Goal: Task Accomplishment & Management: Complete application form

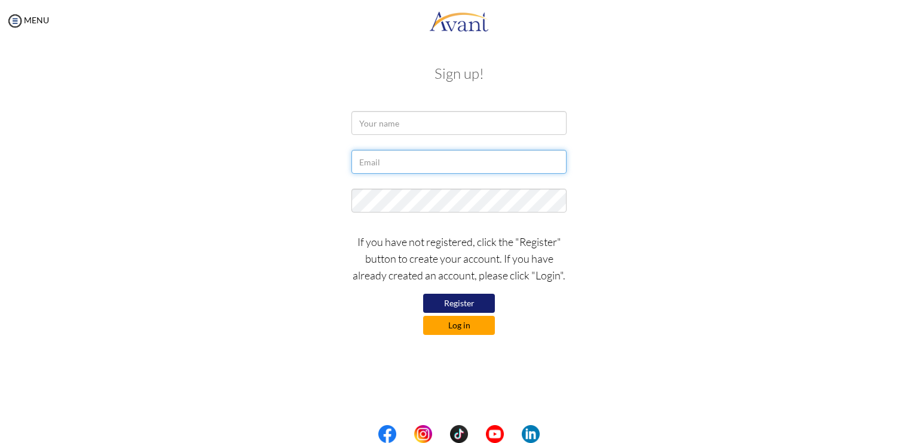
type input "[EMAIL_ADDRESS][DOMAIN_NAME]"
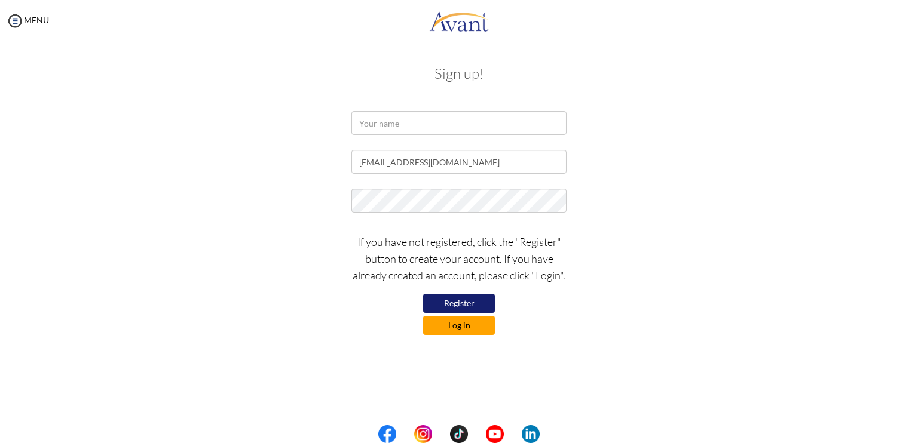
click at [442, 331] on button "Log in" at bounding box center [459, 325] width 72 height 19
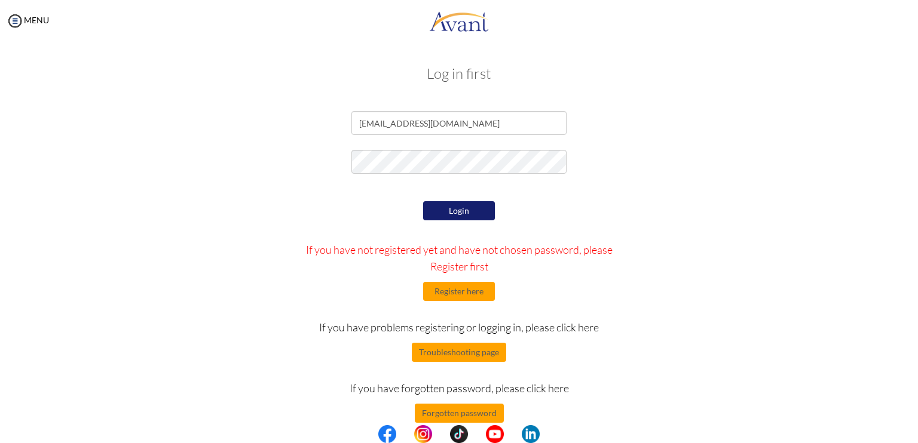
click at [452, 216] on button "Login" at bounding box center [459, 210] width 72 height 19
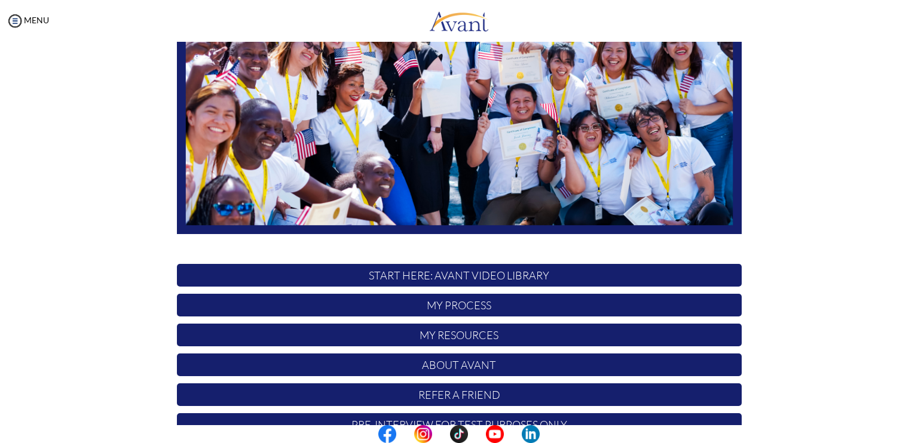
scroll to position [220, 0]
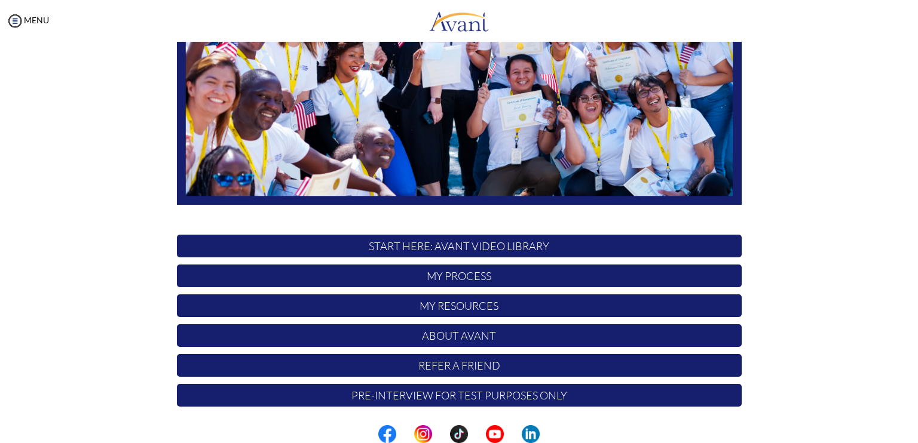
click at [494, 280] on p "My Process" at bounding box center [459, 276] width 565 height 23
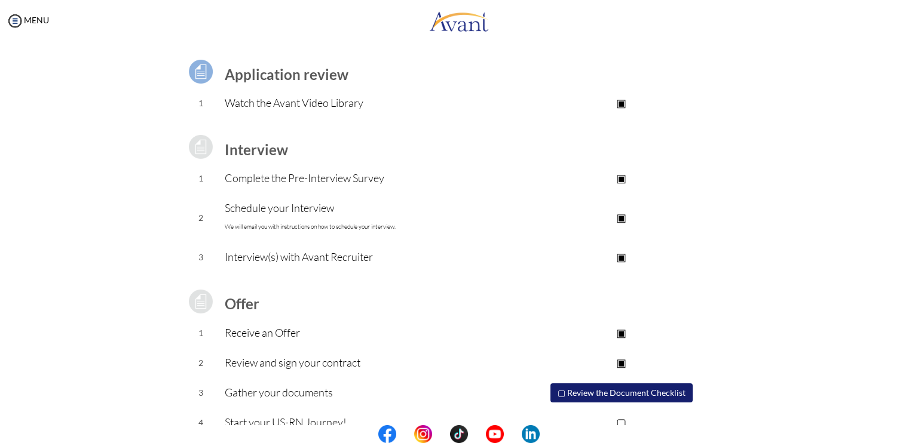
scroll to position [100, 0]
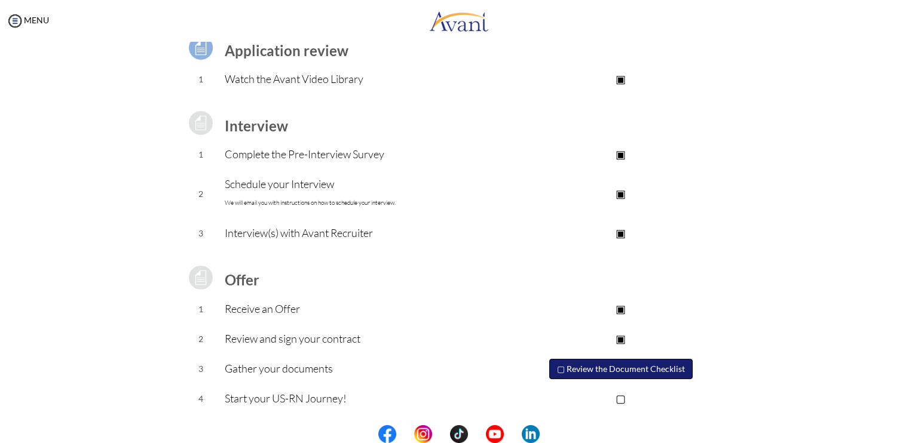
click at [569, 371] on button "▢ Review the Document Checklist" at bounding box center [620, 369] width 143 height 20
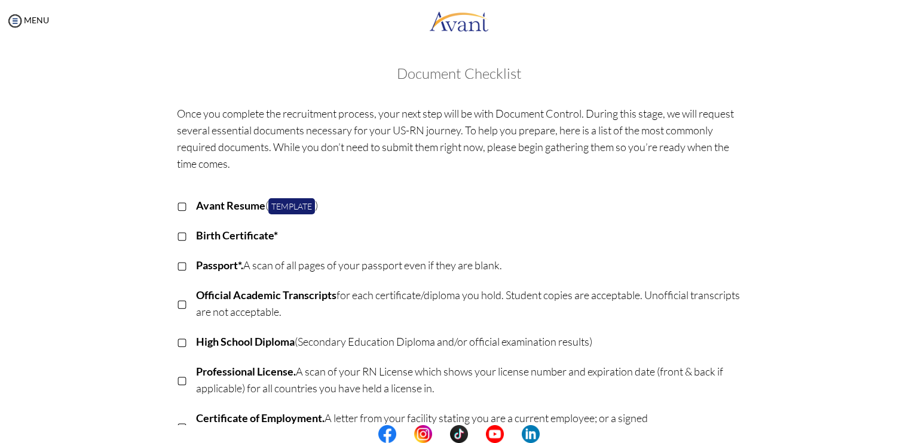
click at [177, 206] on p "▢" at bounding box center [182, 205] width 10 height 17
drag, startPoint x: 175, startPoint y: 232, endPoint x: 180, endPoint y: 240, distance: 8.6
click at [177, 232] on p "▢" at bounding box center [182, 235] width 10 height 17
click at [179, 268] on p "▢" at bounding box center [182, 265] width 10 height 17
click at [177, 307] on p "▢" at bounding box center [182, 303] width 10 height 17
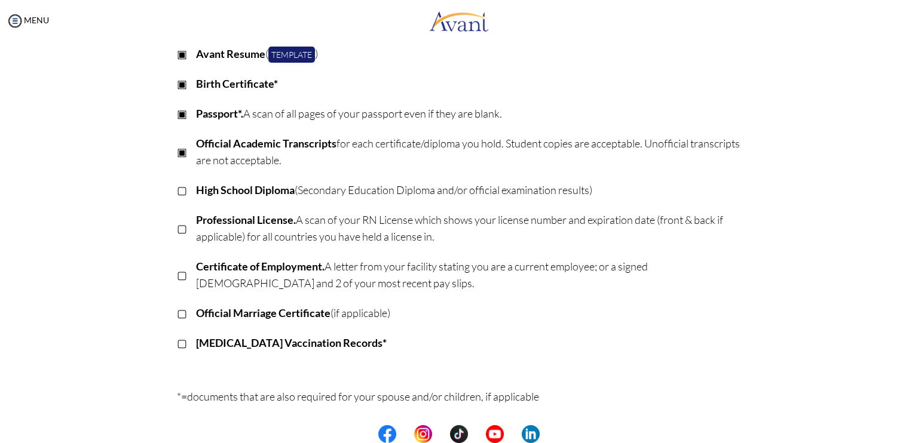
scroll to position [179, 0]
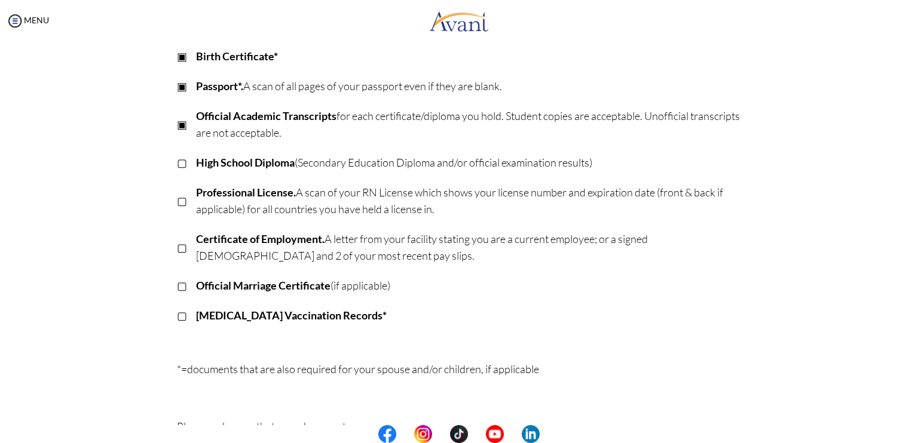
click at [177, 165] on p "▢" at bounding box center [182, 162] width 10 height 17
click at [177, 200] on p "▢" at bounding box center [182, 200] width 10 height 17
click at [179, 252] on p "▢" at bounding box center [182, 247] width 10 height 17
drag, startPoint x: 179, startPoint y: 287, endPoint x: 182, endPoint y: 312, distance: 24.8
click at [179, 287] on p "▢" at bounding box center [182, 285] width 10 height 17
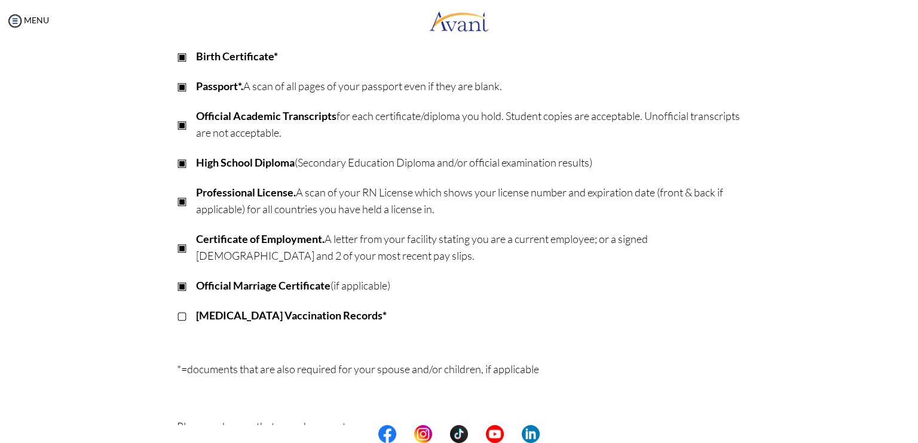
click at [177, 314] on p "▢" at bounding box center [182, 315] width 10 height 17
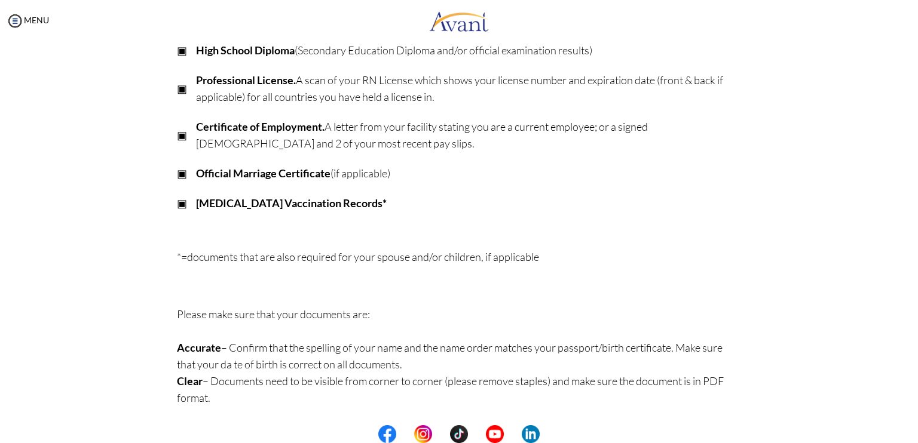
scroll to position [0, 0]
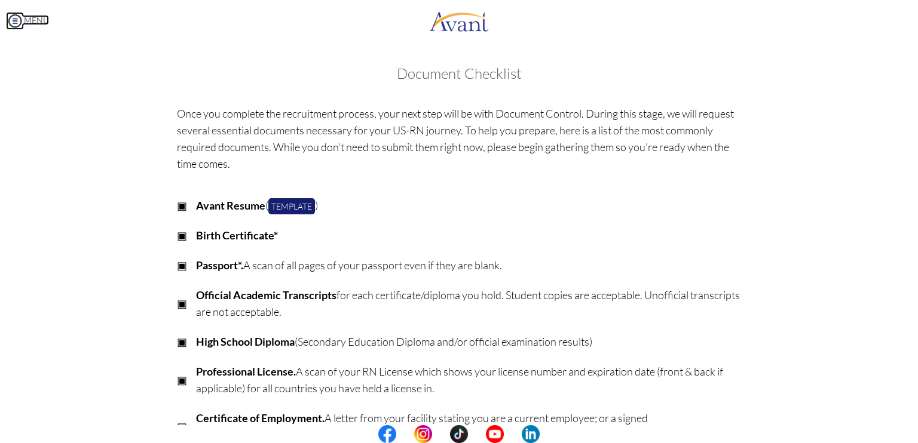
click at [23, 19] on img at bounding box center [15, 21] width 18 height 18
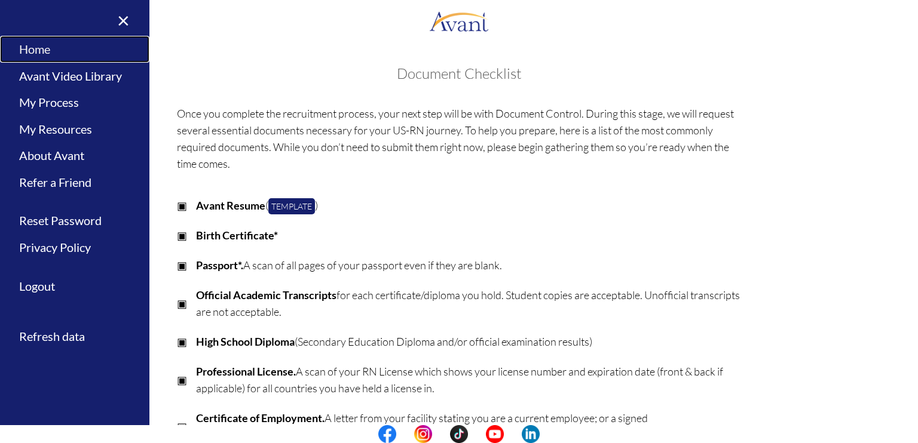
click at [43, 44] on link "Home" at bounding box center [74, 49] width 149 height 27
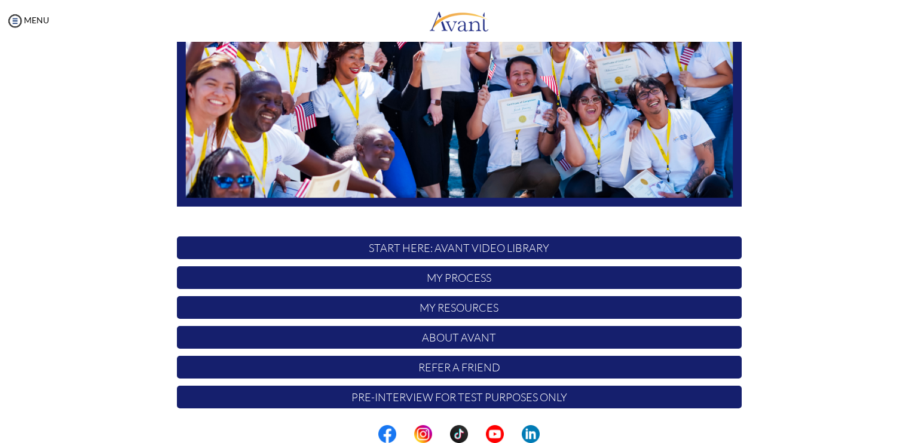
scroll to position [220, 0]
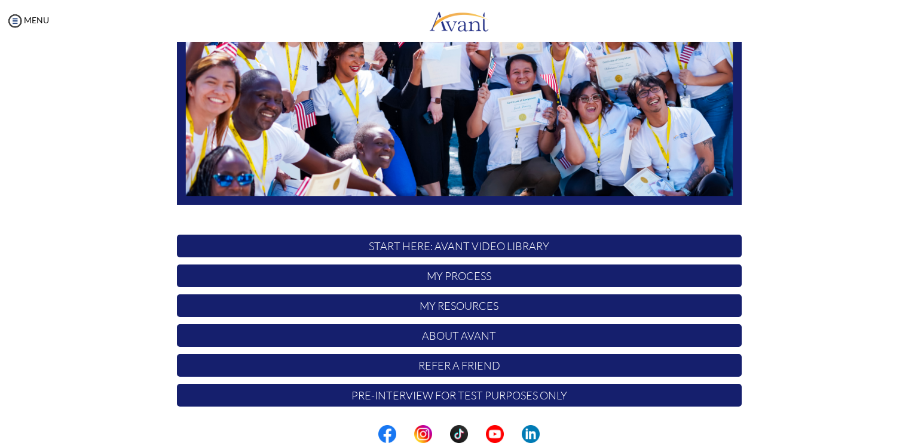
click at [483, 271] on p "My Process" at bounding box center [459, 276] width 565 height 23
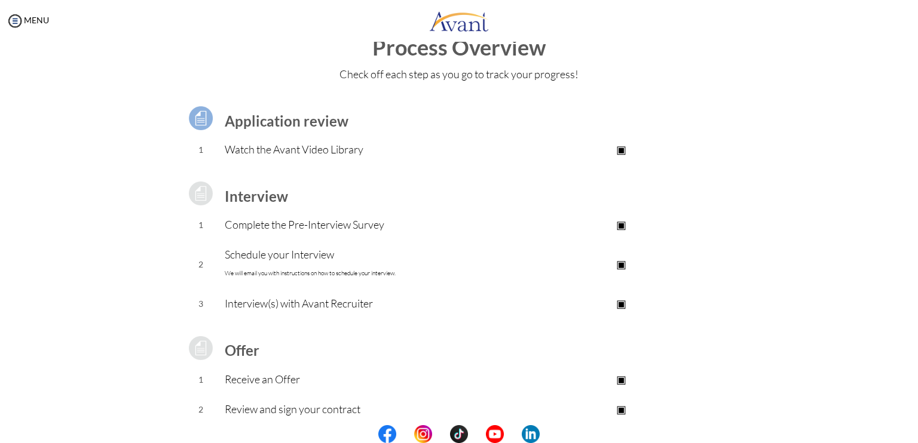
scroll to position [100, 0]
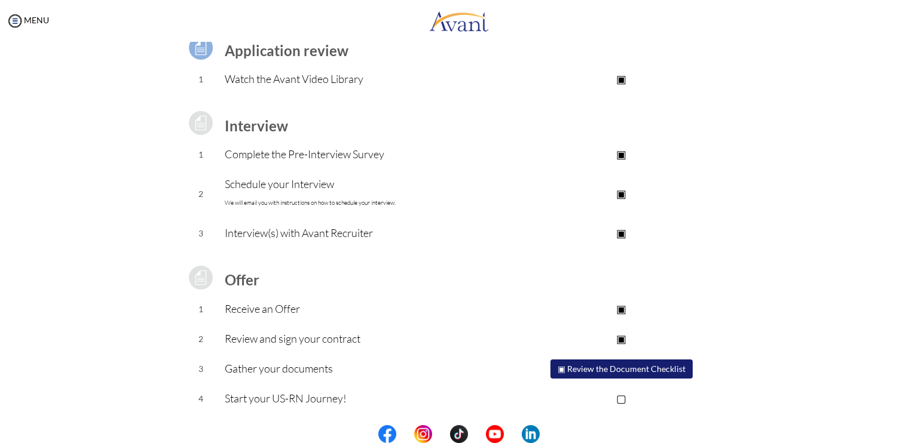
click at [626, 397] on p "▢" at bounding box center [621, 398] width 240 height 17
click at [22, 16] on img at bounding box center [15, 21] width 18 height 18
